Goal: Information Seeking & Learning: Learn about a topic

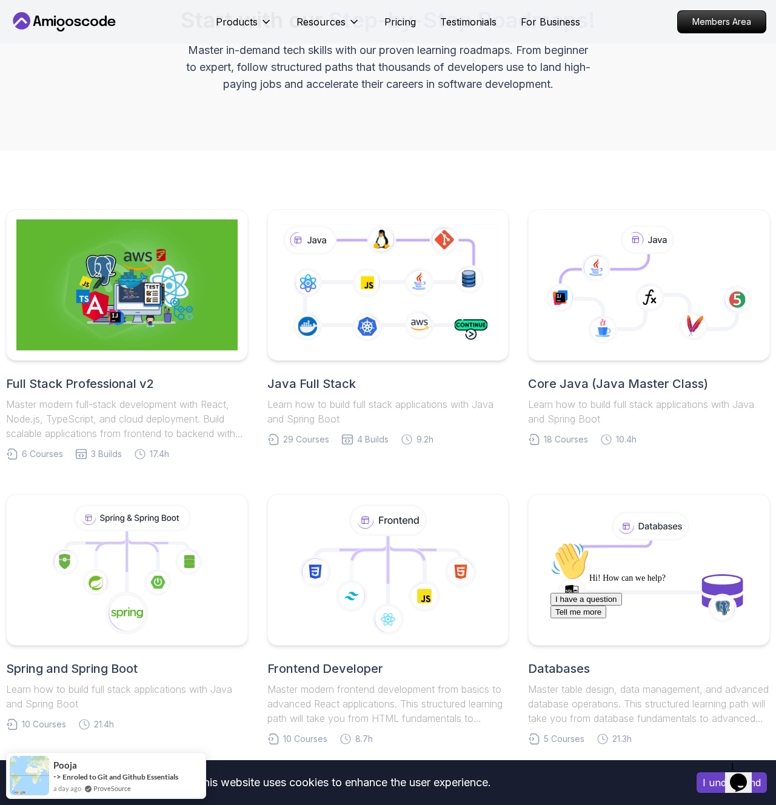
scroll to position [374, 0]
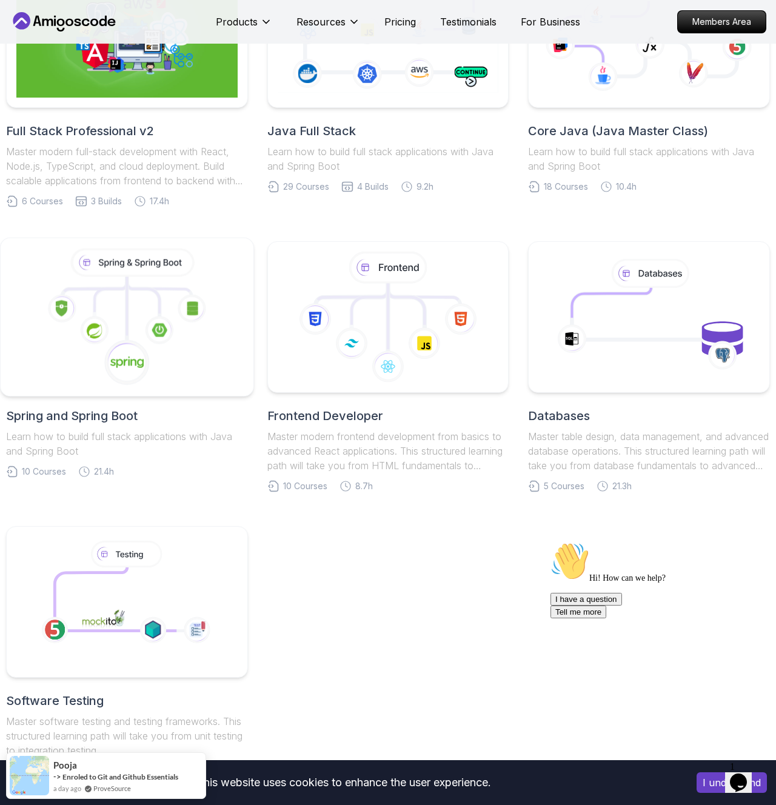
click at [108, 362] on icon at bounding box center [127, 362] width 46 height 46
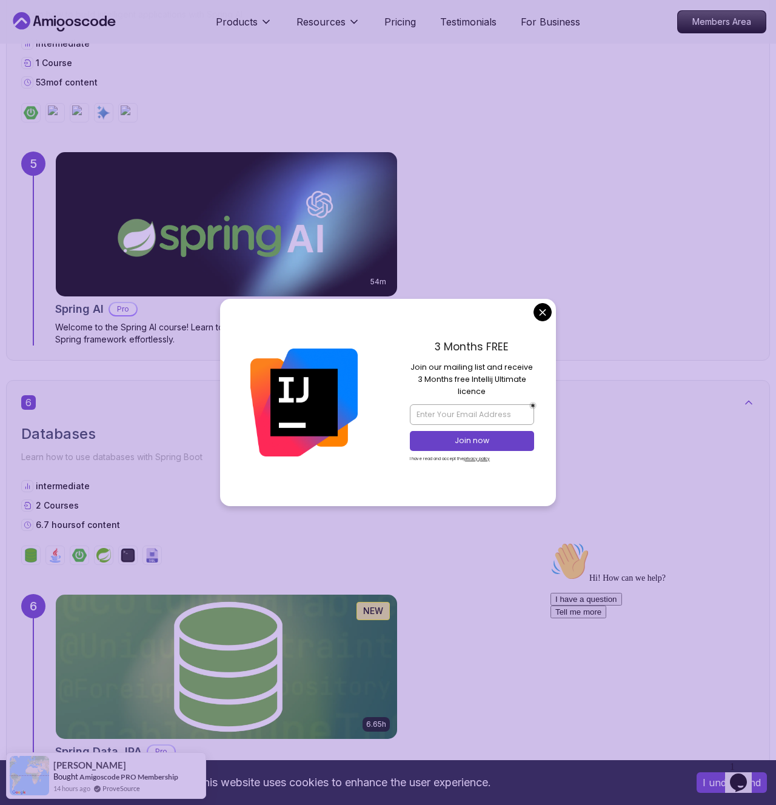
scroll to position [2479, 0]
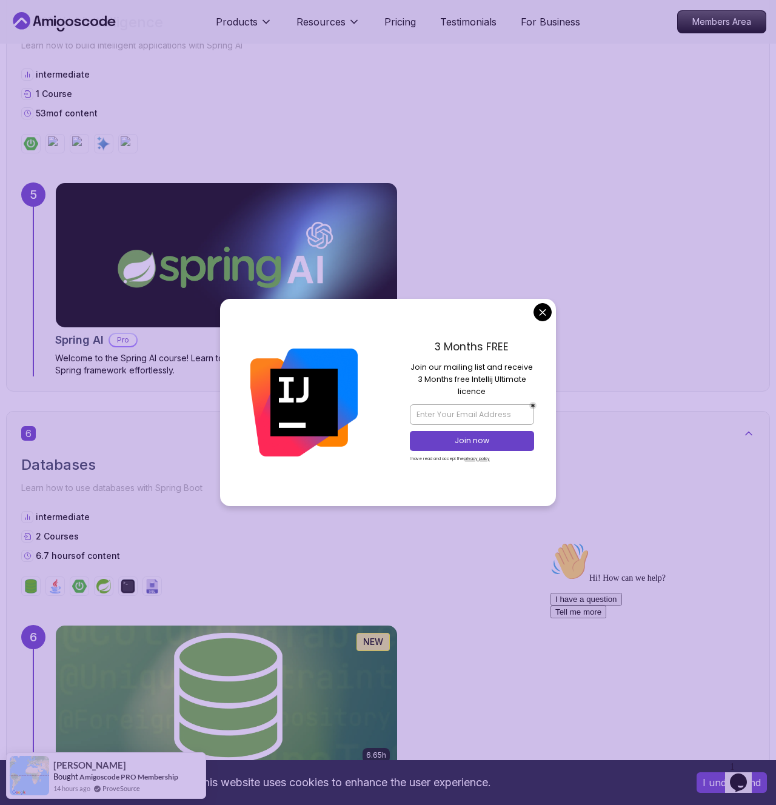
click at [546, 315] on body "This website uses cookies to enhance the user experience. I understand Products…" at bounding box center [388, 241] width 776 height 5440
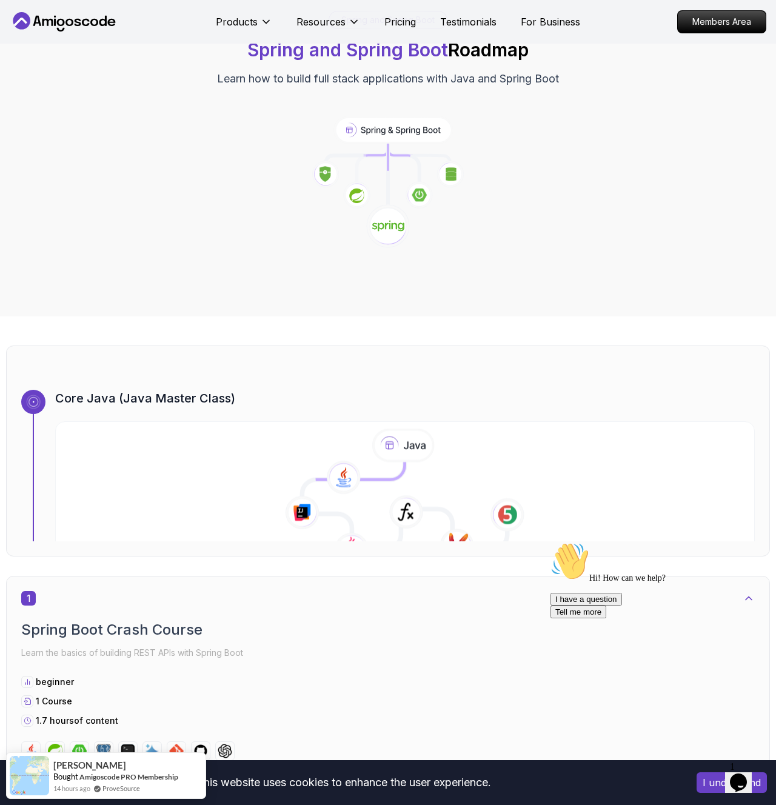
scroll to position [0, 0]
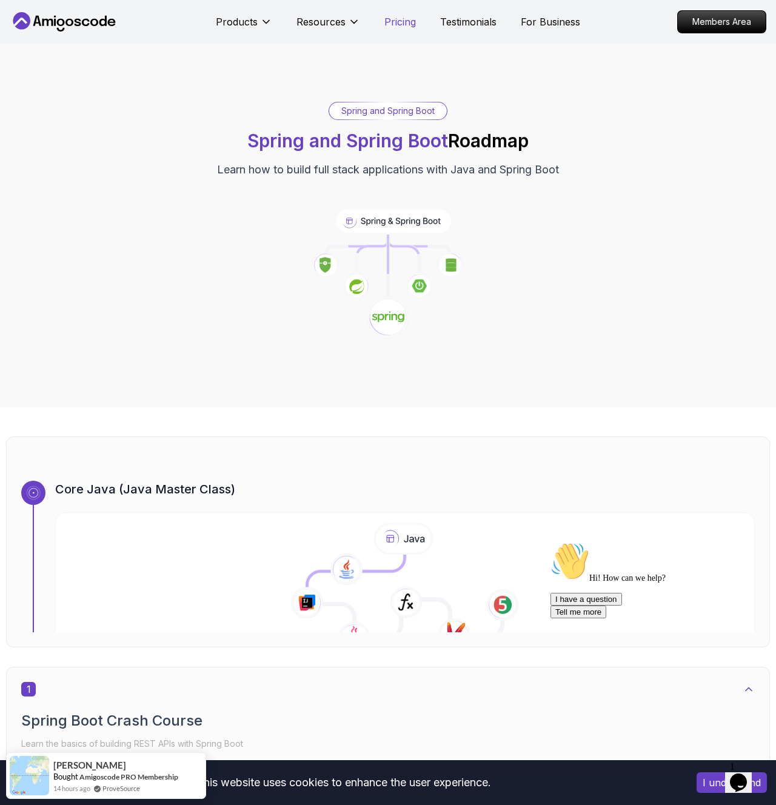
click at [395, 21] on p "Pricing" at bounding box center [400, 22] width 32 height 15
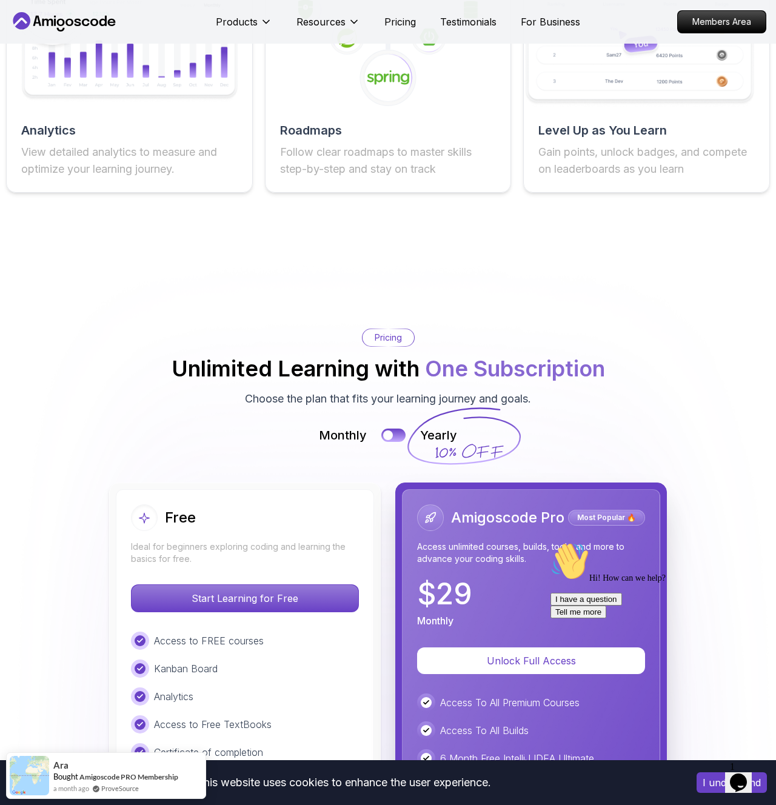
scroll to position [2402, 0]
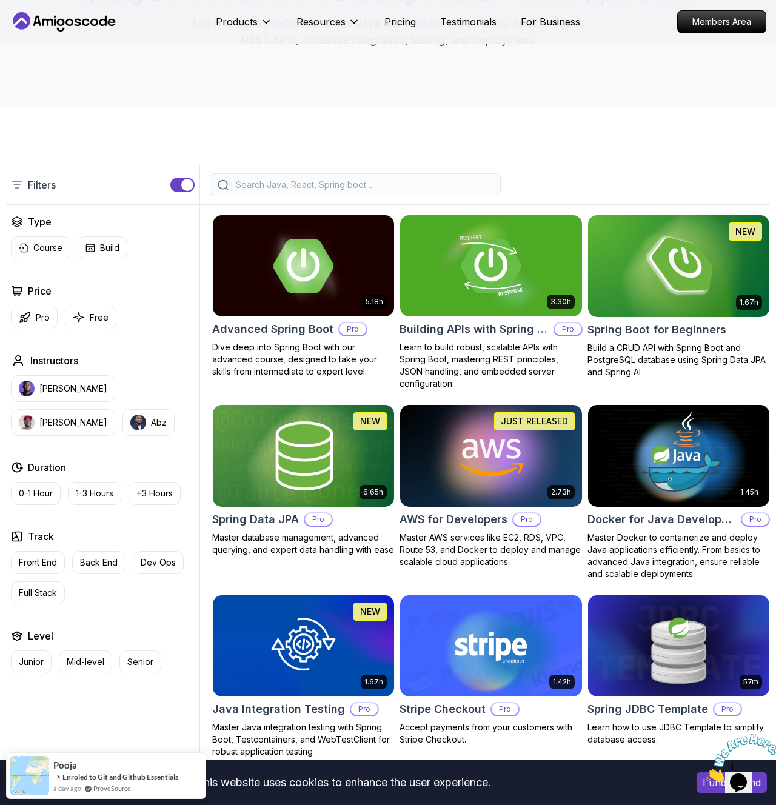
scroll to position [290, 0]
